Goal: Information Seeking & Learning: Learn about a topic

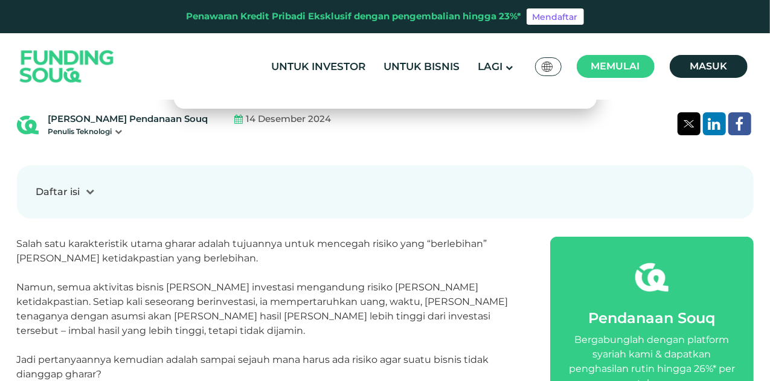
scroll to position [466, 0]
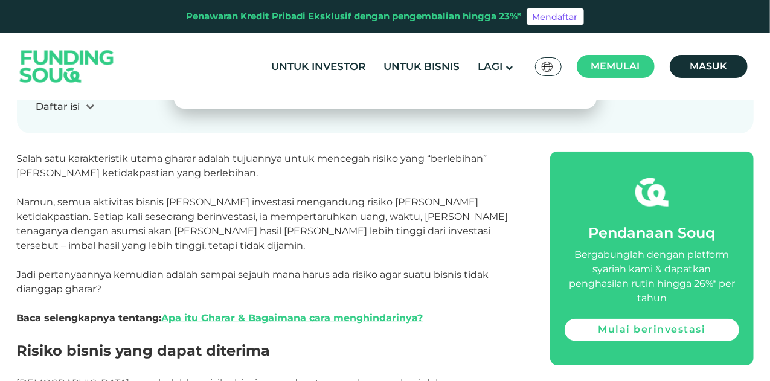
click at [214, 268] on p "Jadi pertanyaannya kemudian adalah sampai sejauh mana harus ada risiko agar sua…" at bounding box center [270, 282] width 507 height 29
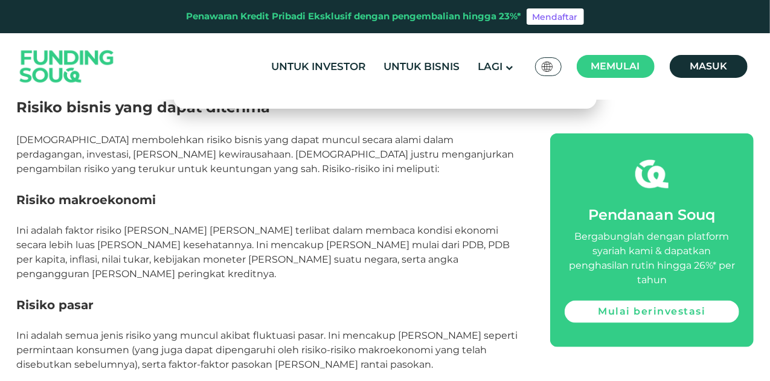
scroll to position [721, 0]
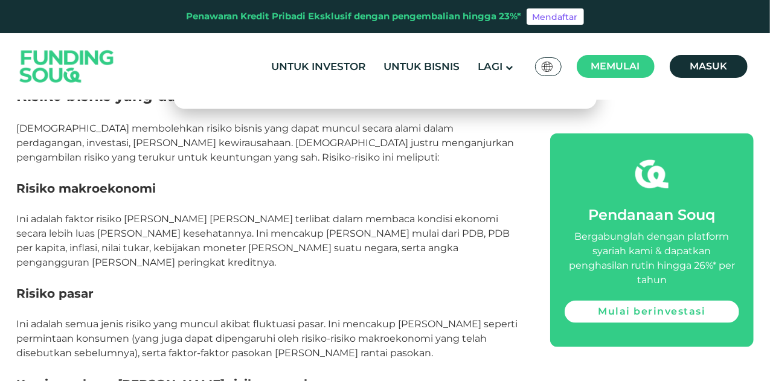
click at [243, 318] on font "Ini adalah semua jenis risiko yang muncul akibat fluktuasi pasar. Ini mencakup …" at bounding box center [267, 338] width 501 height 40
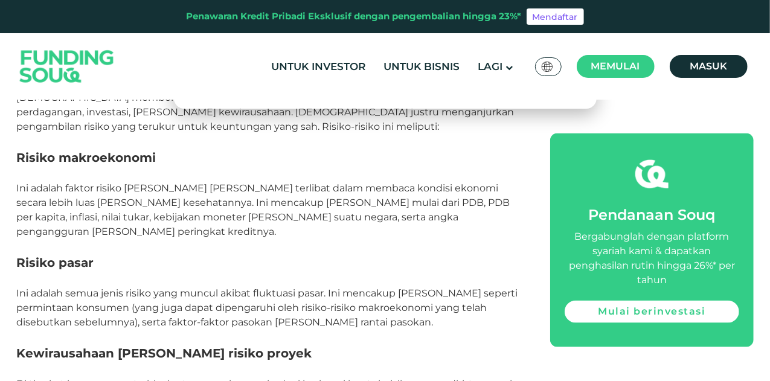
scroll to position [765, 0]
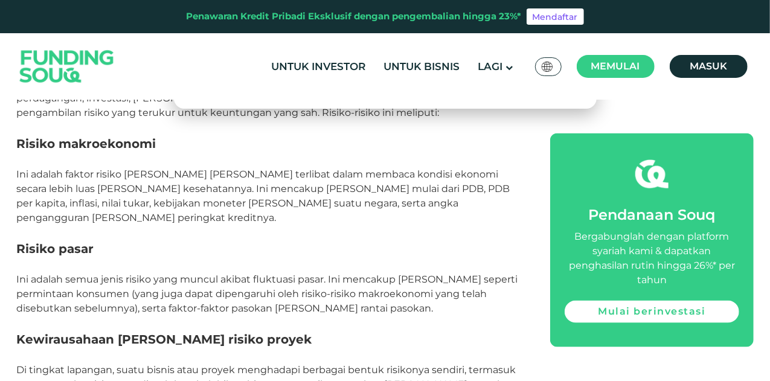
click at [239, 272] on p "Ini adalah semua jenis risiko yang muncul akibat fluktuasi pasar. Ini mencakup …" at bounding box center [270, 293] width 507 height 43
click at [245, 274] on font "Ini adalah semua jenis risiko yang muncul akibat fluktuasi pasar. Ini mencakup …" at bounding box center [267, 294] width 501 height 40
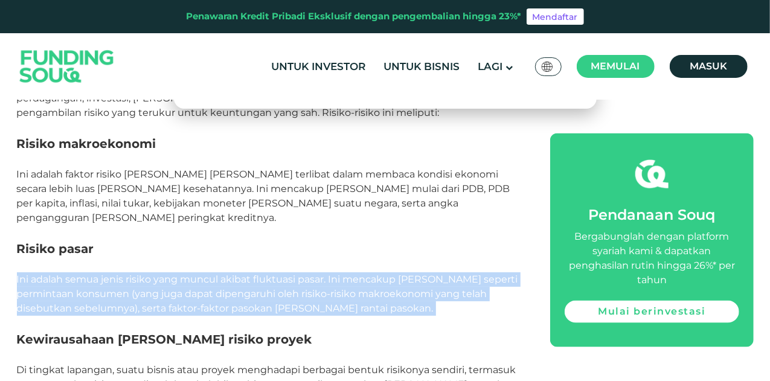
click at [245, 274] on font "Ini adalah semua jenis risiko yang muncul akibat fluktuasi pasar. Ini mencakup …" at bounding box center [267, 294] width 501 height 40
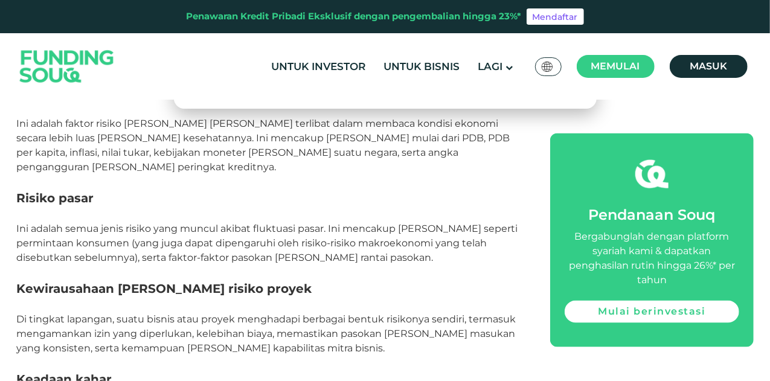
scroll to position [829, 0]
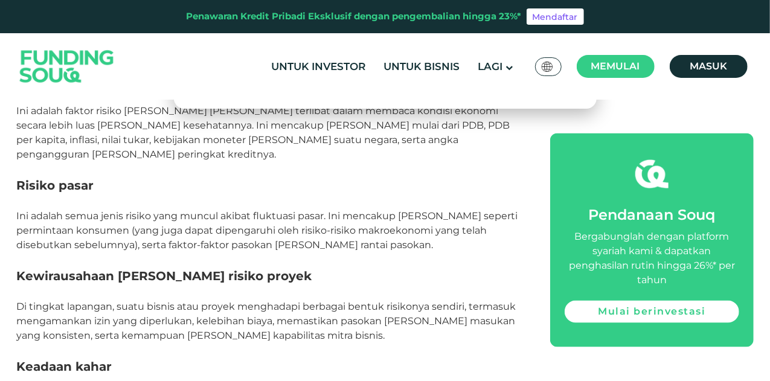
click at [256, 210] on font "Ini adalah semua jenis risiko yang muncul akibat fluktuasi pasar. Ini mencakup …" at bounding box center [267, 230] width 501 height 40
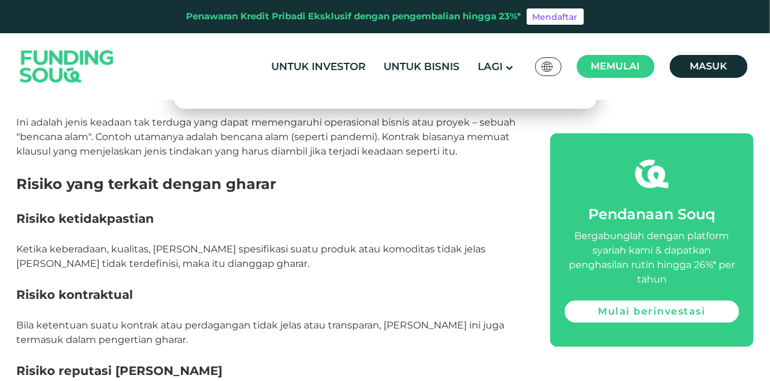
scroll to position [1104, 0]
click at [237, 243] on font "Ketika keberadaan, kualitas, [PERSON_NAME] spesifikasi suatu produk atau komodi…" at bounding box center [251, 256] width 469 height 26
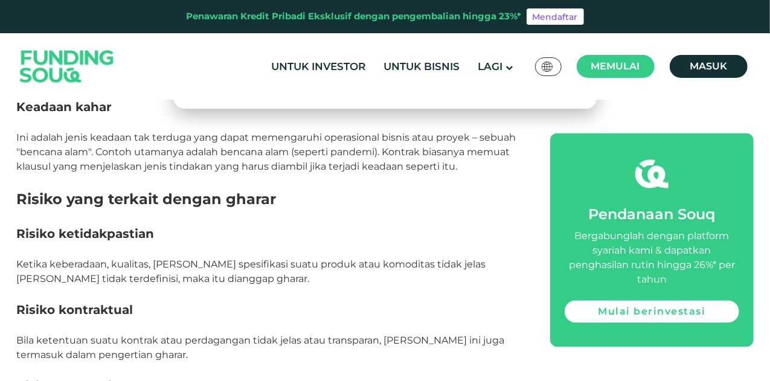
scroll to position [1087, 0]
click at [274, 260] on font "Ketika keberadaan, kualitas, [PERSON_NAME] spesifikasi suatu produk atau komodi…" at bounding box center [251, 273] width 469 height 26
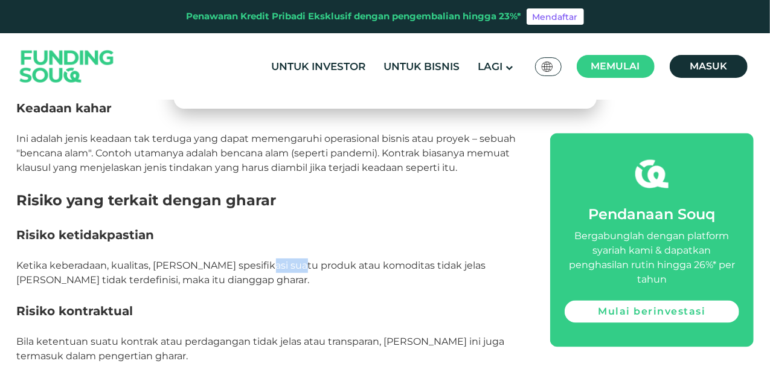
click at [274, 260] on font "Ketika keberadaan, kualitas, [PERSON_NAME] spesifikasi suatu produk atau komodi…" at bounding box center [251, 273] width 469 height 26
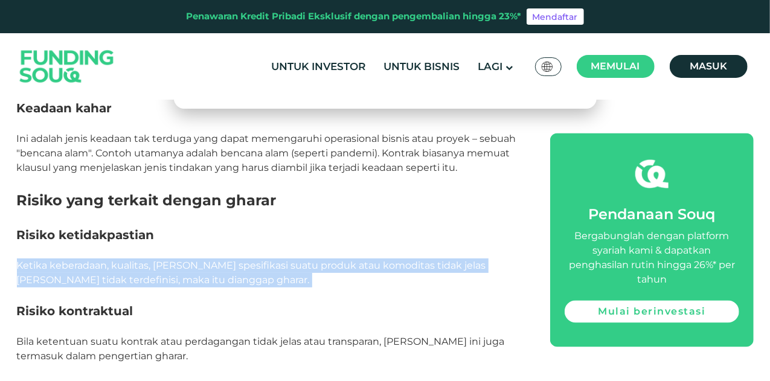
click at [274, 260] on font "Ketika keberadaan, kualitas, [PERSON_NAME] spesifikasi suatu produk atau komodi…" at bounding box center [251, 273] width 469 height 26
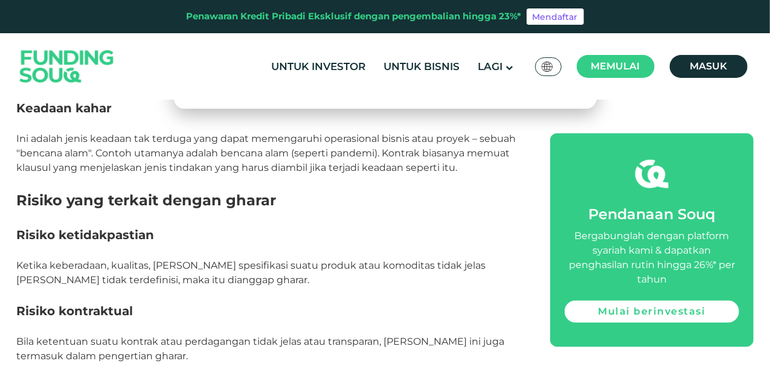
click at [274, 260] on font "Ketika keberadaan, kualitas, [PERSON_NAME] spesifikasi suatu produk atau komodi…" at bounding box center [251, 273] width 469 height 26
click at [286, 260] on font "Ketika keberadaan, kualitas, [PERSON_NAME] spesifikasi suatu produk atau komodi…" at bounding box center [251, 273] width 469 height 26
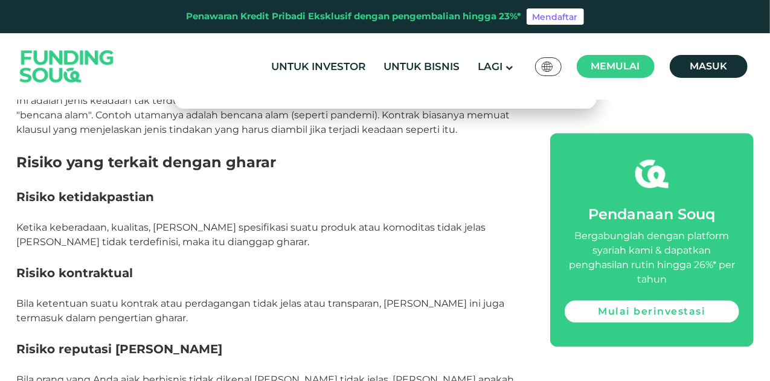
scroll to position [1111, 0]
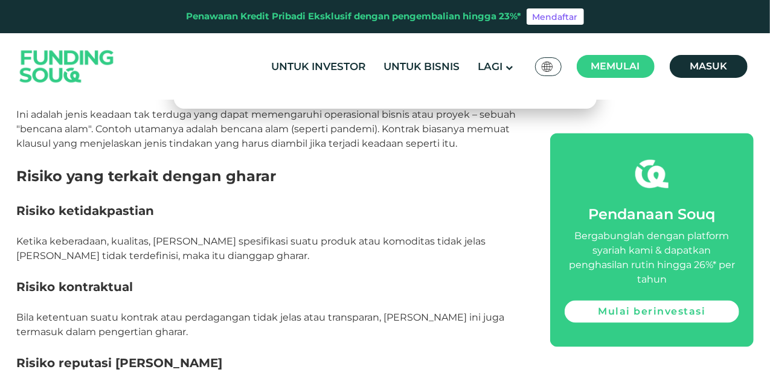
click at [281, 236] on font "Ketika keberadaan, kualitas, [PERSON_NAME] spesifikasi suatu produk atau komodi…" at bounding box center [251, 249] width 469 height 26
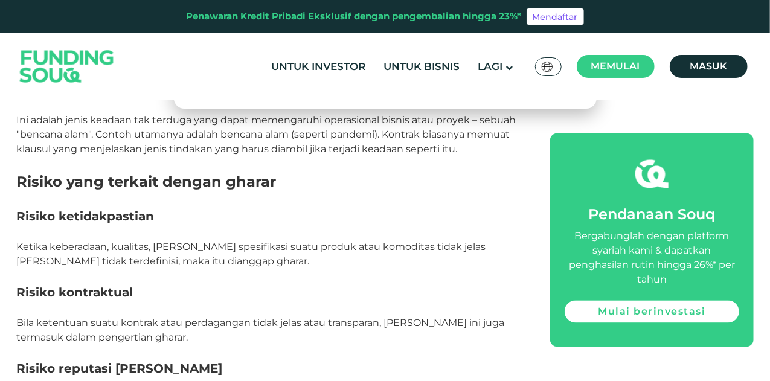
scroll to position [1105, 0]
click at [266, 242] on font "Ketika keberadaan, kualitas, [PERSON_NAME] spesifikasi suatu produk atau komodi…" at bounding box center [251, 255] width 469 height 26
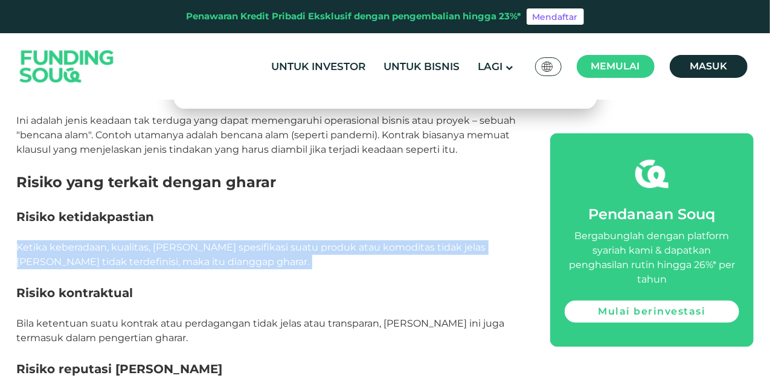
click at [266, 242] on font "Ketika keberadaan, kualitas, [PERSON_NAME] spesifikasi suatu produk atau komodi…" at bounding box center [251, 255] width 469 height 26
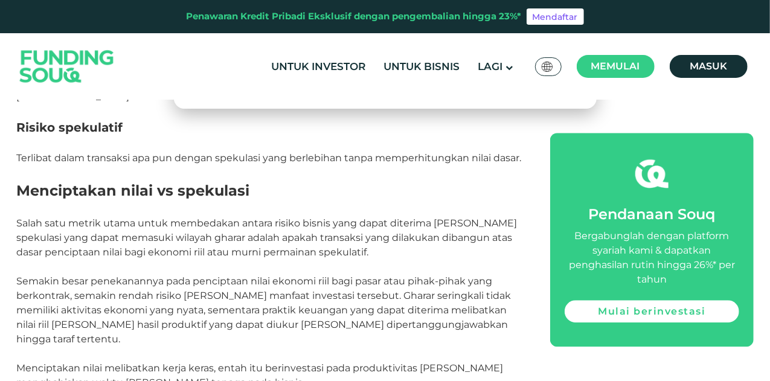
scroll to position [1514, 0]
click at [275, 217] on font "Salah satu metrik utama untuk membedakan antara risiko bisnis yang dapat diteri…" at bounding box center [267, 237] width 501 height 40
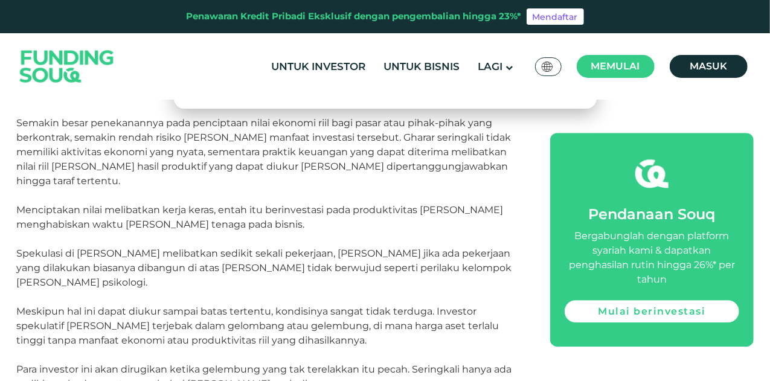
scroll to position [1674, 0]
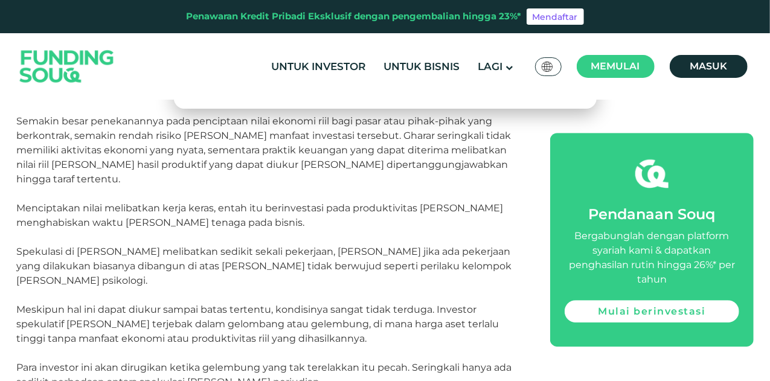
click at [251, 245] on p "Spekulasi di [PERSON_NAME] melibatkan sedikit sekali pekerjaan, [PERSON_NAME] j…" at bounding box center [270, 266] width 507 height 43
click at [279, 246] on font "Spekulasi di [PERSON_NAME] melibatkan sedikit sekali pekerjaan, [PERSON_NAME] j…" at bounding box center [264, 266] width 495 height 40
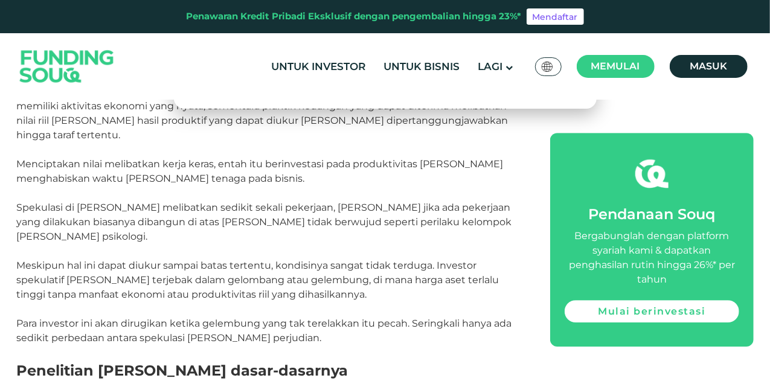
scroll to position [1718, 0]
click at [267, 259] on font "Meskipun hal ini dapat diukur sampai batas tertentu, kondisinya sangat tidak te…" at bounding box center [258, 279] width 483 height 40
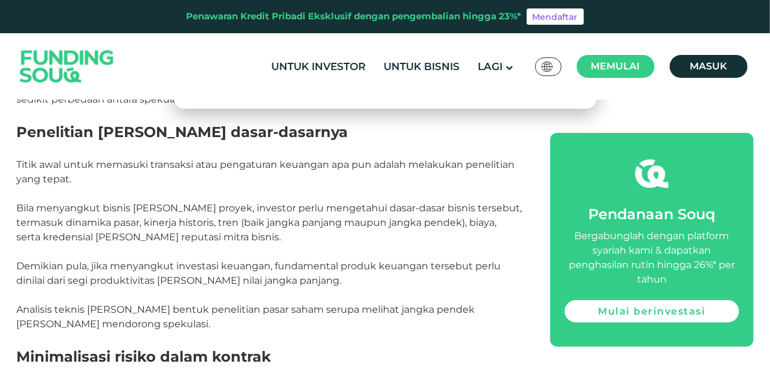
scroll to position [1968, 0]
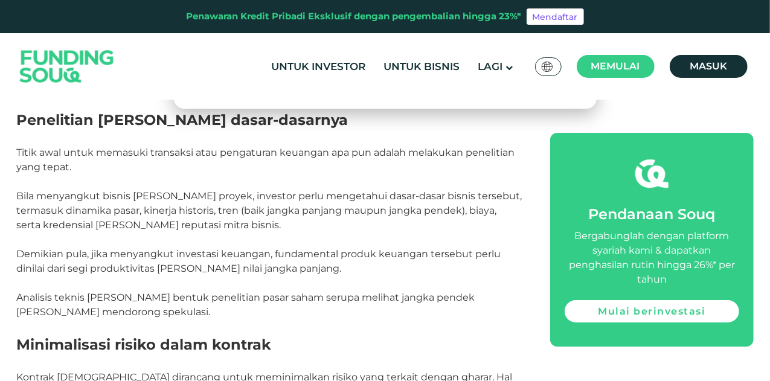
click at [251, 292] on font "Analisis teknis [PERSON_NAME] bentuk penelitian pasar saham serupa melihat jang…" at bounding box center [246, 305] width 458 height 26
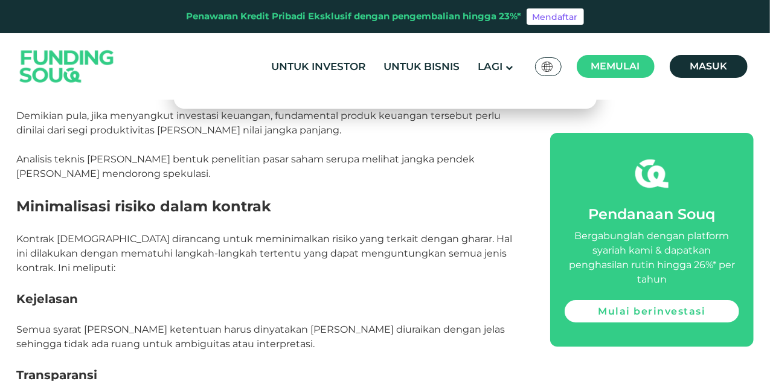
scroll to position [2104, 0]
